Goal: Information Seeking & Learning: Find contact information

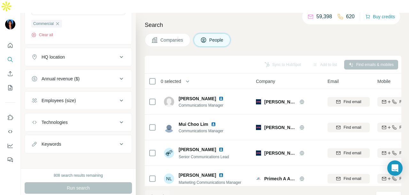
scroll to position [380, 0]
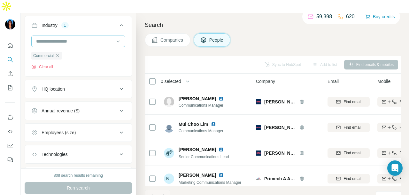
click at [57, 53] on icon "button" at bounding box center [57, 55] width 5 height 5
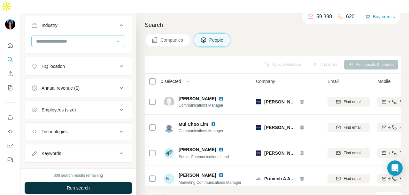
click at [109, 35] on div at bounding box center [78, 40] width 94 height 11
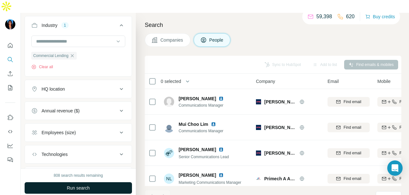
click at [101, 182] on button "Run search" at bounding box center [78, 187] width 107 height 11
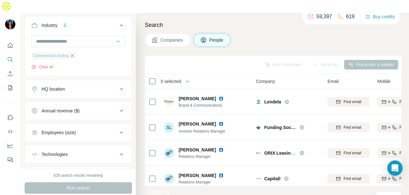
click at [74, 54] on icon "button" at bounding box center [72, 55] width 3 height 3
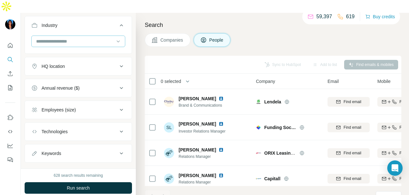
click at [96, 38] on input at bounding box center [74, 41] width 79 height 7
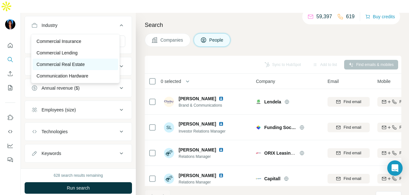
click at [90, 67] on div "Commercial Real Estate" at bounding box center [75, 64] width 78 height 6
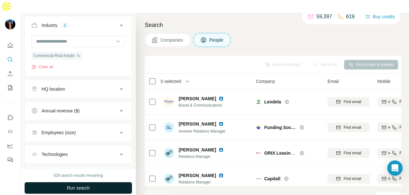
click at [94, 182] on button "Run search" at bounding box center [78, 187] width 107 height 11
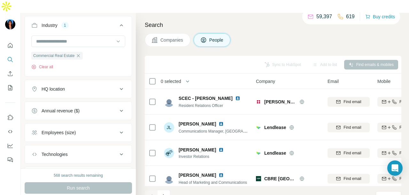
scroll to position [1214, 0]
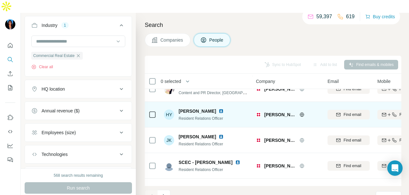
click at [218, 134] on img at bounding box center [220, 136] width 5 height 5
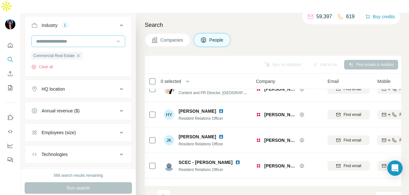
click at [79, 52] on div "Commercial Real Estate" at bounding box center [56, 56] width 51 height 8
click at [81, 53] on icon "button" at bounding box center [78, 55] width 5 height 5
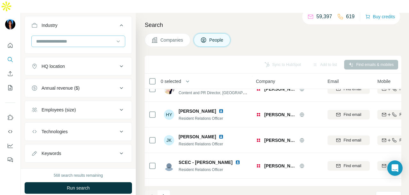
click at [83, 36] on div at bounding box center [74, 41] width 79 height 11
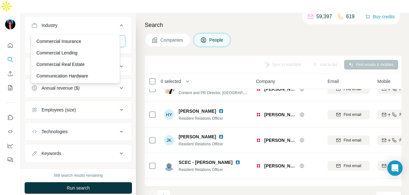
scroll to position [1246, 0]
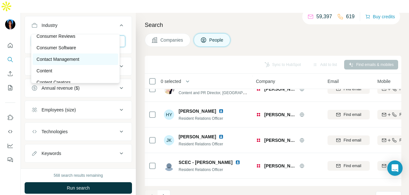
scroll to position [1469, 0]
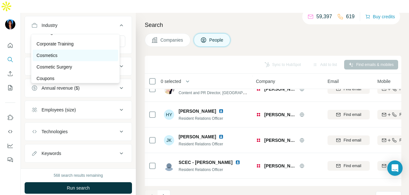
click at [68, 58] on div "Cosmetics" at bounding box center [75, 55] width 78 height 6
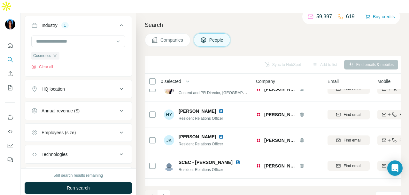
click at [119, 182] on button "Run search" at bounding box center [78, 187] width 107 height 11
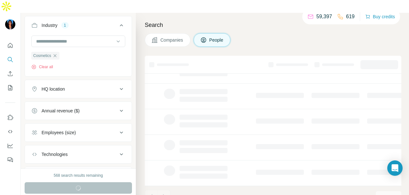
scroll to position [160, 0]
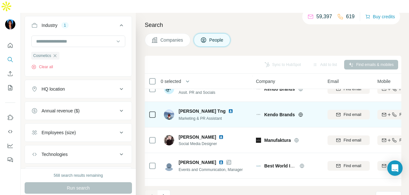
scroll to position [1182, 0]
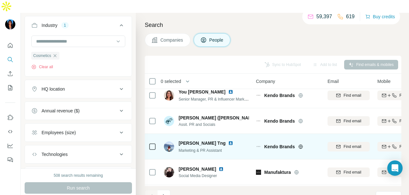
click at [228, 140] on img at bounding box center [230, 142] width 5 height 5
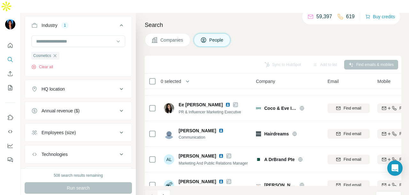
scroll to position [1438, 0]
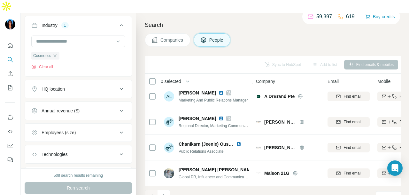
click at [164, 193] on icon "Navigate to next page" at bounding box center [164, 196] width 6 height 6
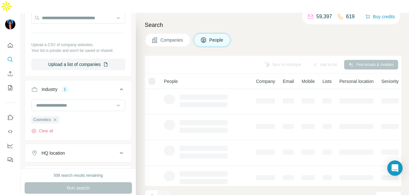
scroll to position [160, 0]
click at [55, 118] on icon "button" at bounding box center [55, 119] width 3 height 3
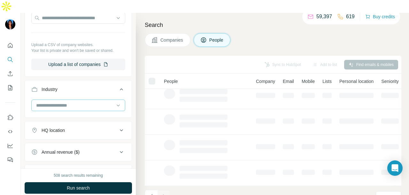
click at [67, 102] on input at bounding box center [74, 105] width 79 height 7
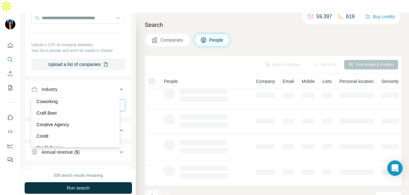
scroll to position [1501, 0]
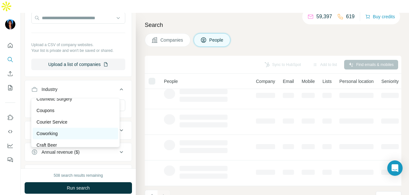
click at [80, 136] on div "Coworking" at bounding box center [75, 133] width 78 height 6
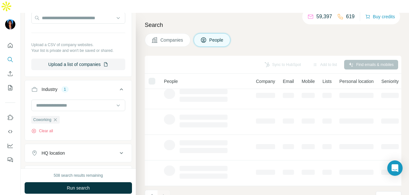
click at [85, 182] on div "Run search" at bounding box center [78, 187] width 107 height 11
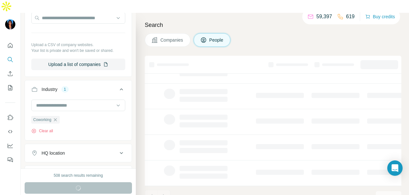
scroll to position [160, 0]
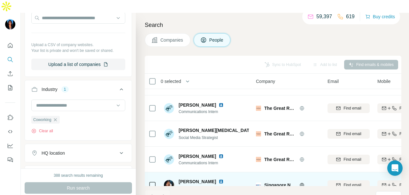
scroll to position [135, 0]
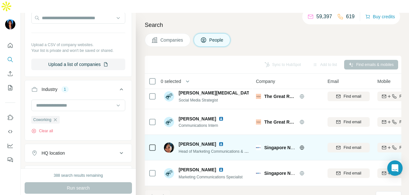
click at [218, 141] on img at bounding box center [220, 143] width 5 height 5
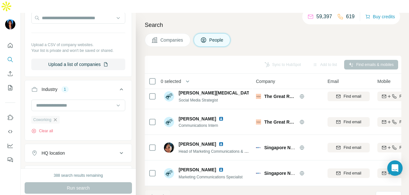
click at [57, 118] on icon "button" at bounding box center [55, 119] width 3 height 3
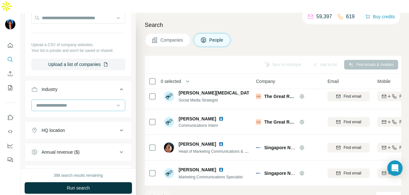
click at [80, 102] on input at bounding box center [74, 105] width 79 height 7
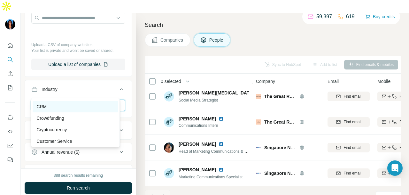
scroll to position [1629, 0]
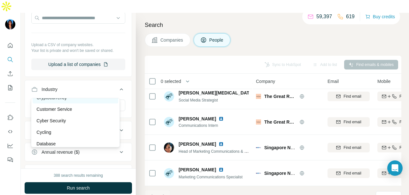
click at [84, 101] on div "Cryptocurrency" at bounding box center [75, 97] width 78 height 6
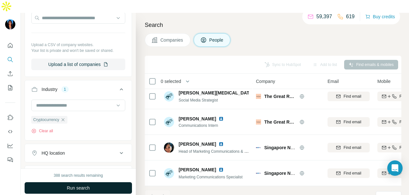
click at [90, 182] on button "Run search" at bounding box center [78, 187] width 107 height 11
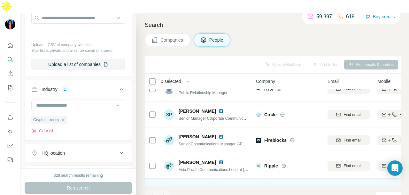
scroll to position [415, 0]
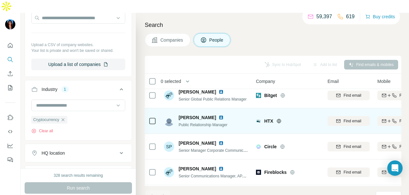
click at [218, 115] on img at bounding box center [220, 117] width 5 height 5
